Goal: Task Accomplishment & Management: Manage account settings

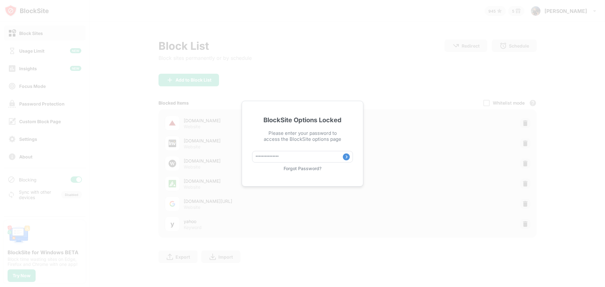
type input "**********"
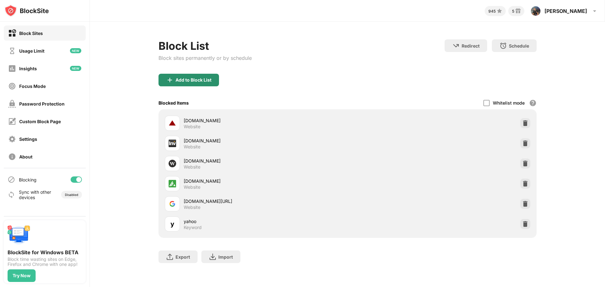
click at [190, 82] on div "Add to Block List" at bounding box center [194, 80] width 36 height 5
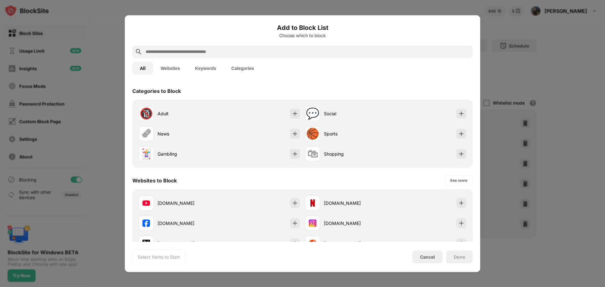
click at [210, 58] on div at bounding box center [302, 51] width 340 height 13
click at [210, 55] on input "text" at bounding box center [307, 52] width 325 height 8
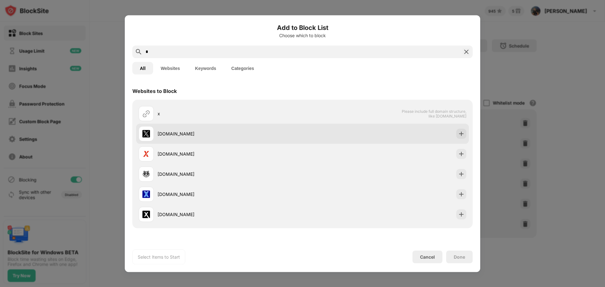
type input "*"
click at [197, 135] on div "[DOMAIN_NAME]" at bounding box center [230, 133] width 145 height 7
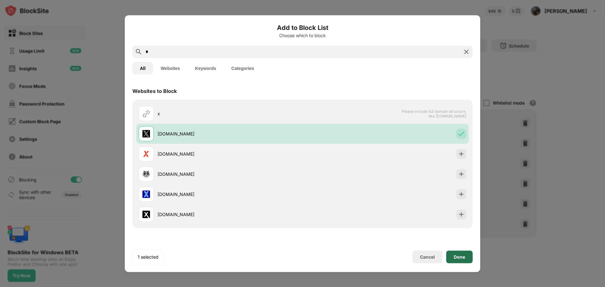
click at [468, 259] on div "Done" at bounding box center [459, 256] width 26 height 13
